Goal: Task Accomplishment & Management: Manage account settings

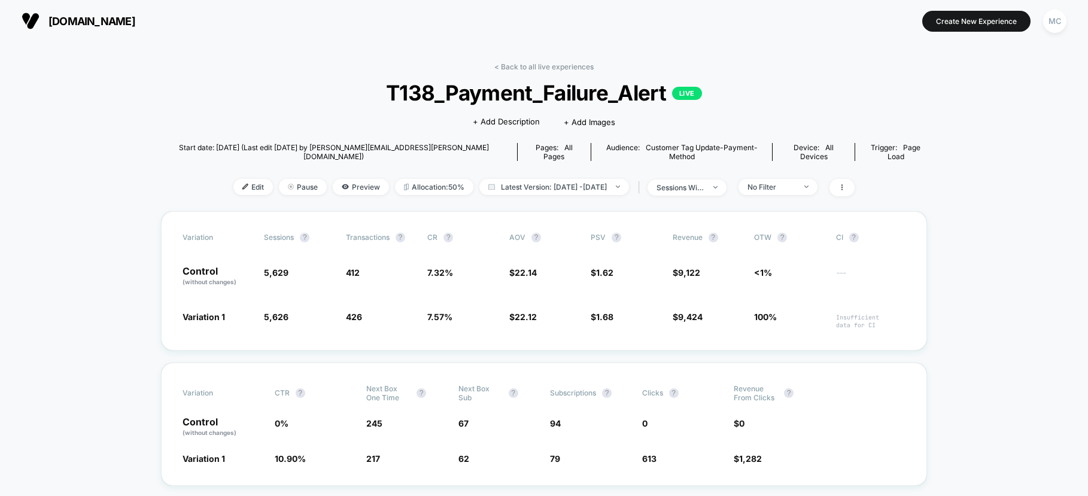
drag, startPoint x: 333, startPoint y: 60, endPoint x: 318, endPoint y: 64, distance: 15.5
click at [94, 18] on span "[DOMAIN_NAME]" at bounding box center [91, 21] width 87 height 13
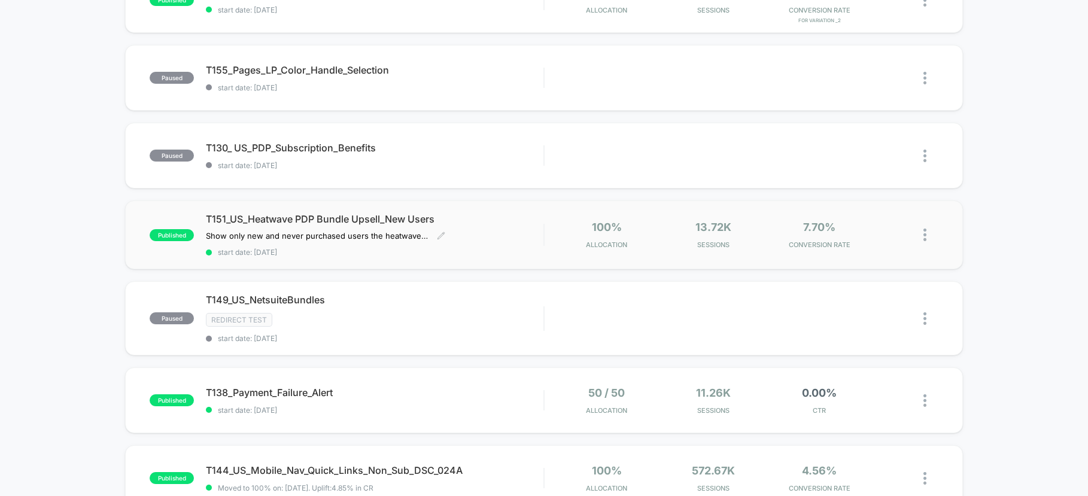
scroll to position [275, 0]
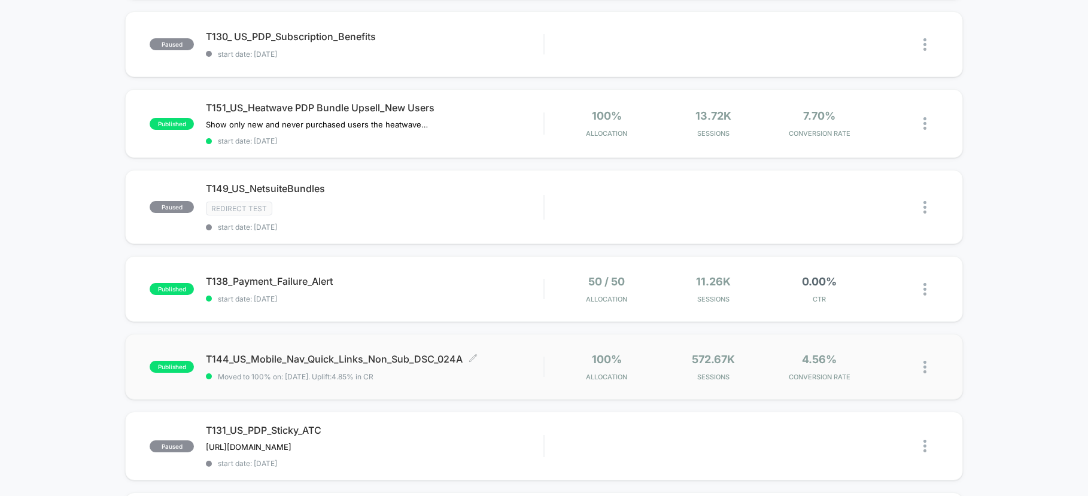
click at [519, 373] on span "Moved to 100% on: [DATE] . Uplift: 4.85% in CR" at bounding box center [374, 376] width 337 height 9
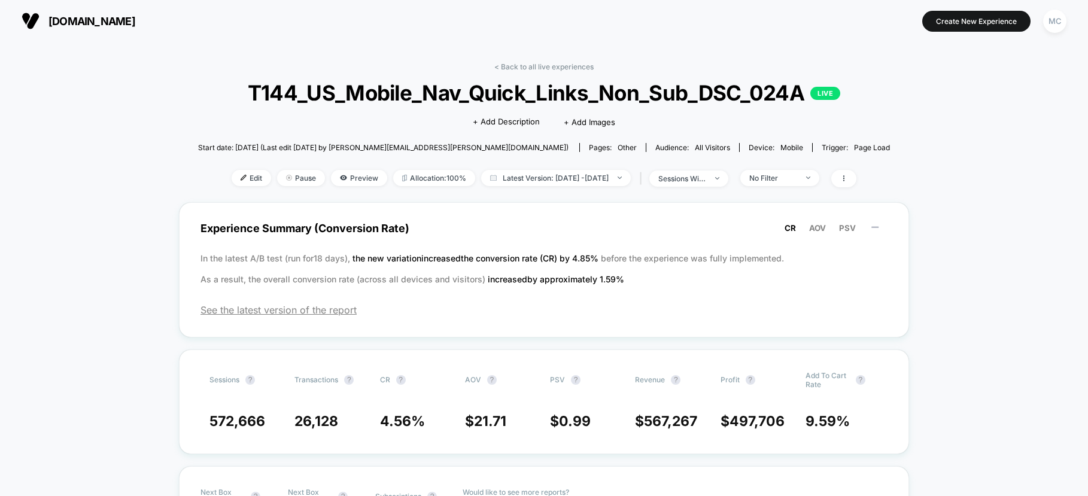
drag, startPoint x: 978, startPoint y: 264, endPoint x: 962, endPoint y: 260, distance: 16.1
drag, startPoint x: 966, startPoint y: 233, endPoint x: 939, endPoint y: 232, distance: 27.0
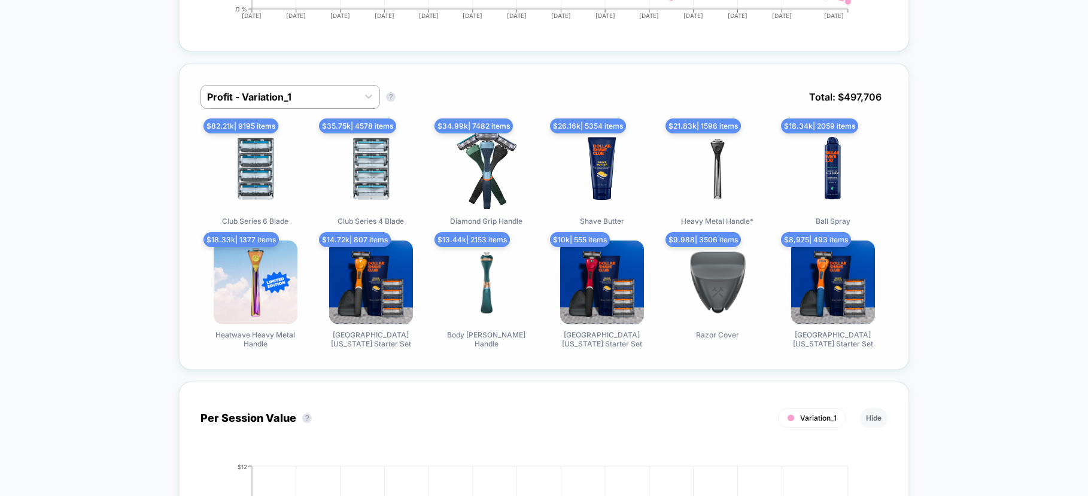
scroll to position [809, 0]
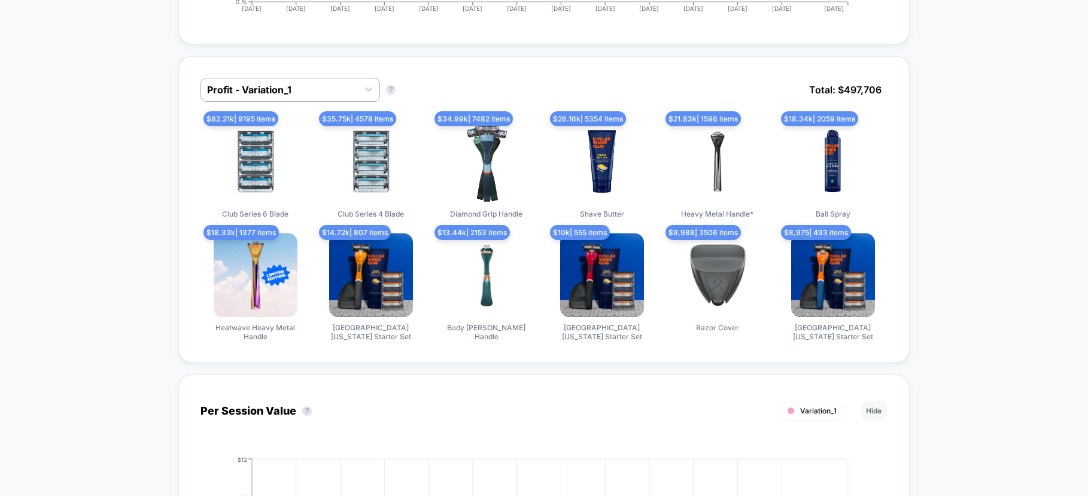
drag, startPoint x: 968, startPoint y: 203, endPoint x: 935, endPoint y: 203, distance: 32.9
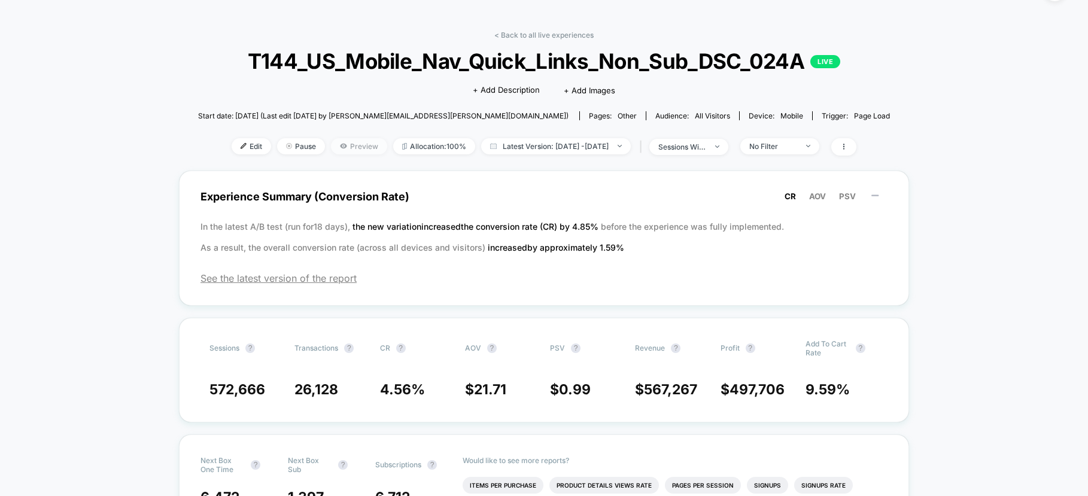
scroll to position [29, 0]
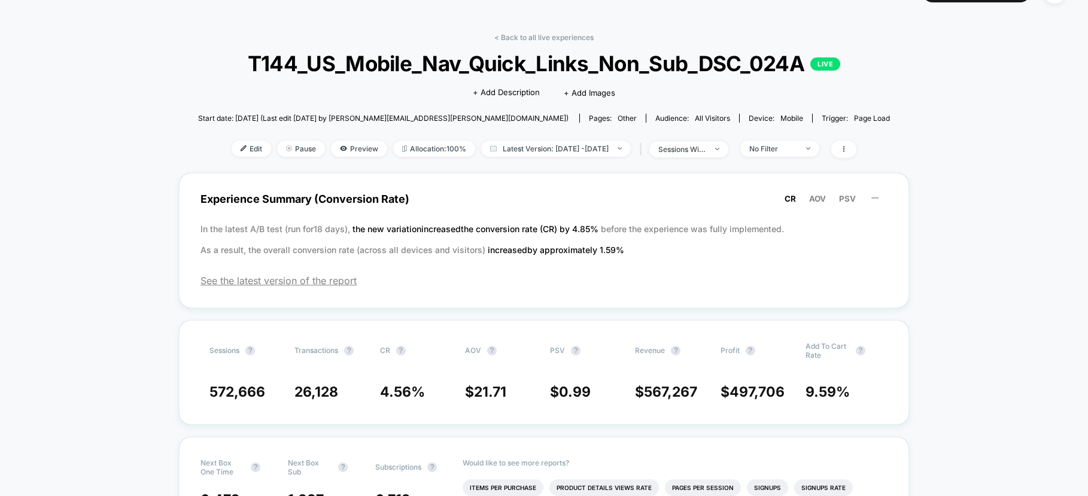
click at [277, 151] on span "Pause" at bounding box center [301, 149] width 48 height 16
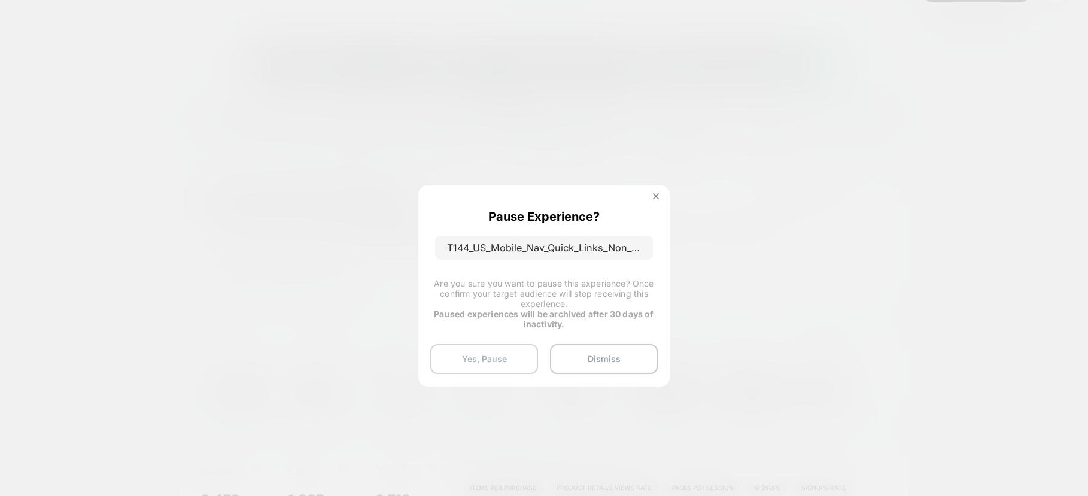
click at [492, 358] on button "Yes, Pause" at bounding box center [484, 359] width 108 height 30
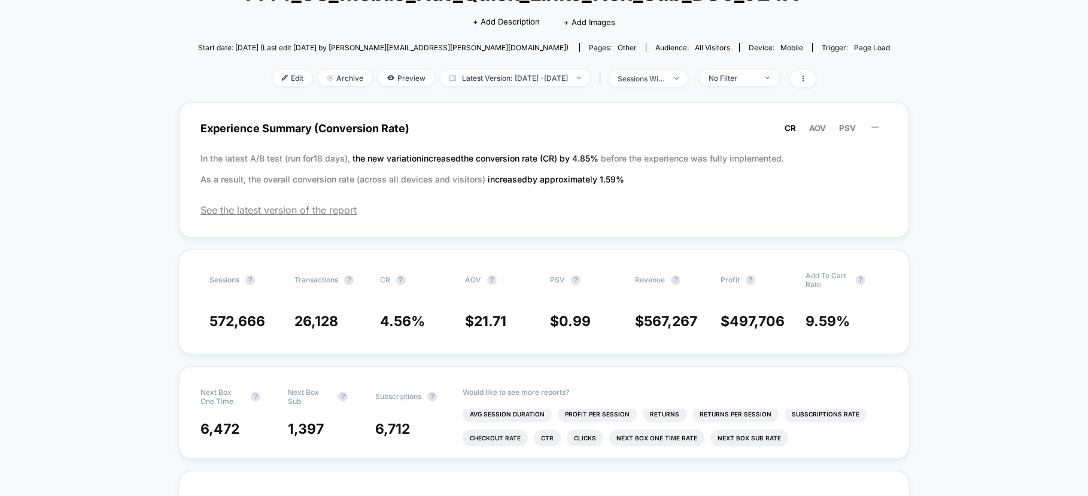
scroll to position [0, 0]
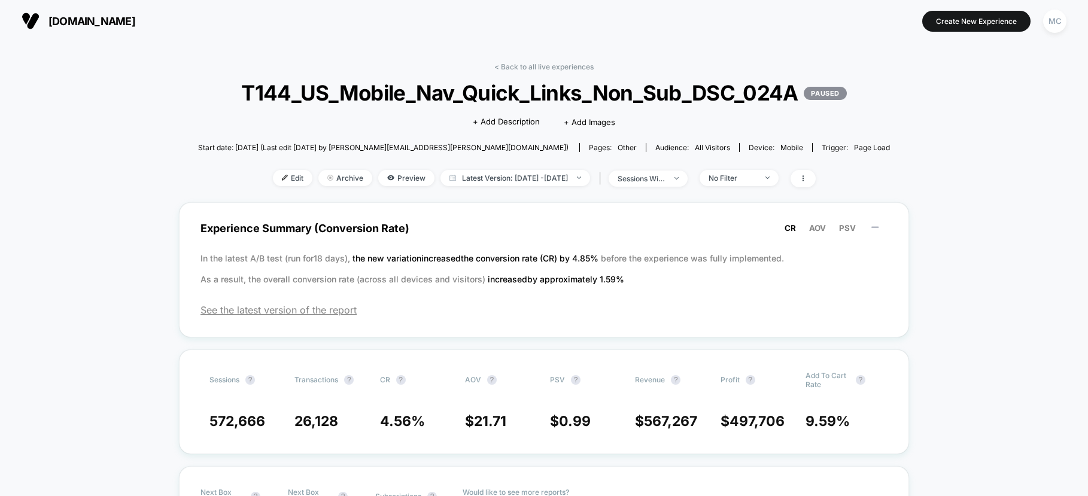
click at [135, 22] on span "[DOMAIN_NAME]" at bounding box center [91, 21] width 87 height 13
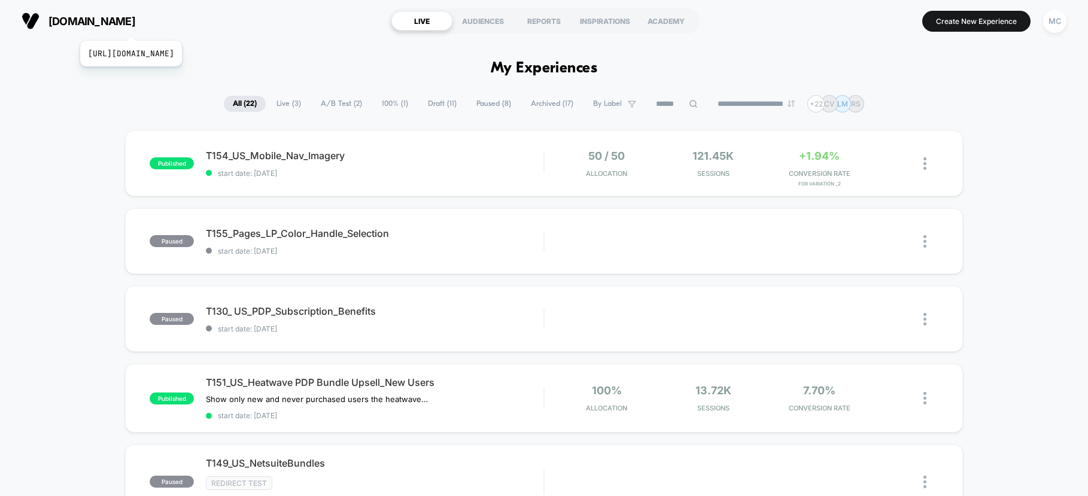
click at [135, 25] on span "[DOMAIN_NAME]" at bounding box center [91, 21] width 87 height 13
click at [1057, 23] on div "MC" at bounding box center [1054, 21] width 23 height 23
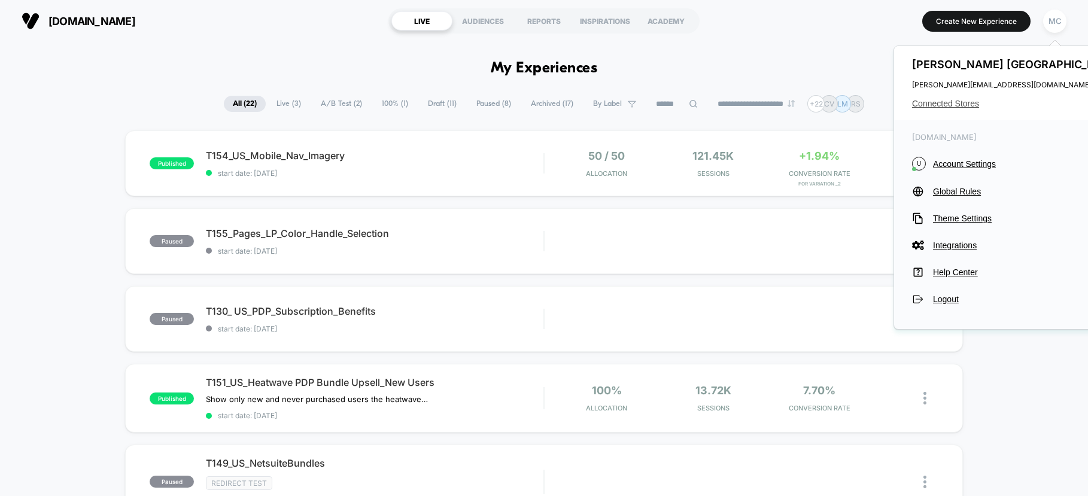
click at [943, 103] on span "Connected Stores" at bounding box center [1016, 104] width 209 height 10
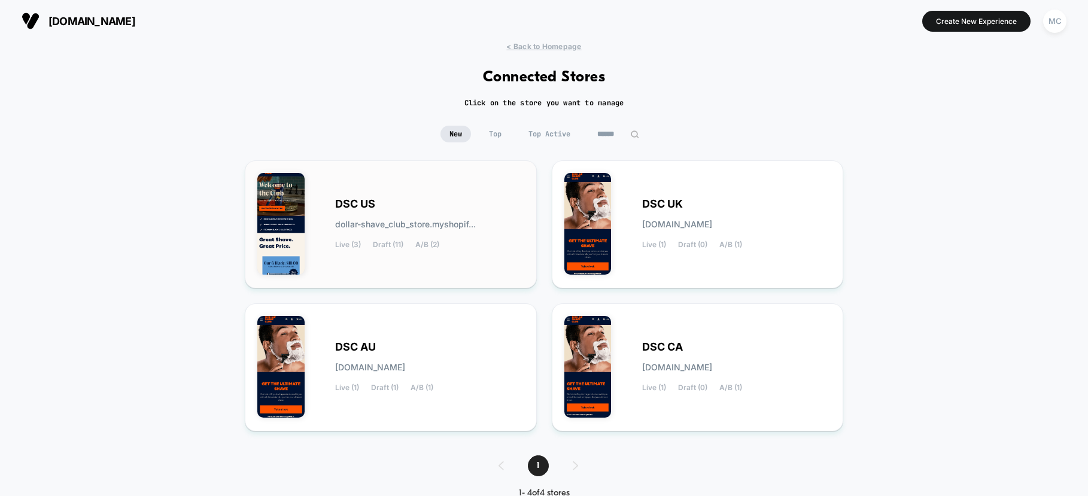
scroll to position [34, 0]
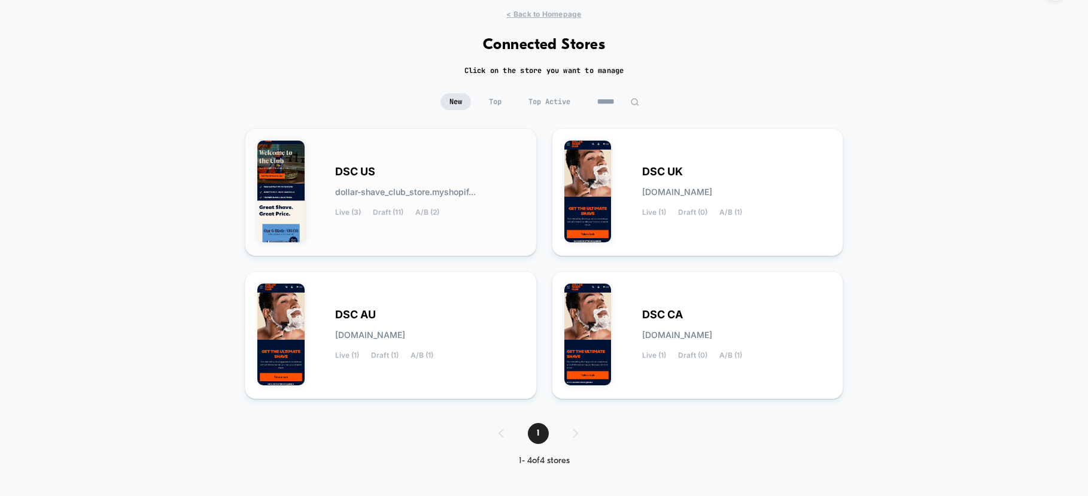
click at [419, 196] on span "dollar-shave_club_store.myshopif..." at bounding box center [405, 192] width 141 height 8
